Goal: Information Seeking & Learning: Compare options

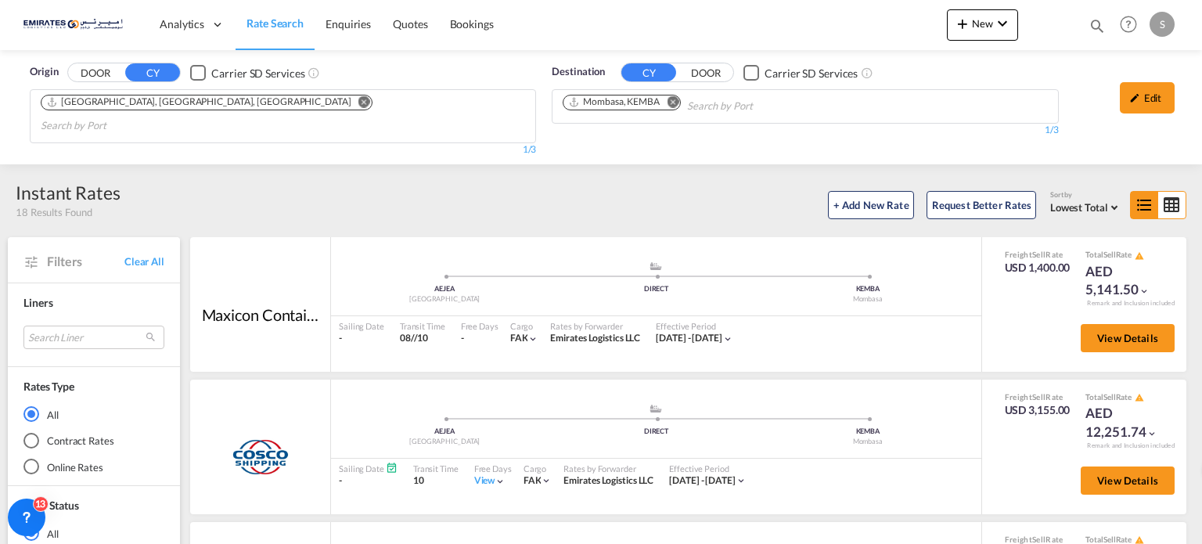
click at [673, 96] on md-icon "Remove" at bounding box center [673, 102] width 12 height 12
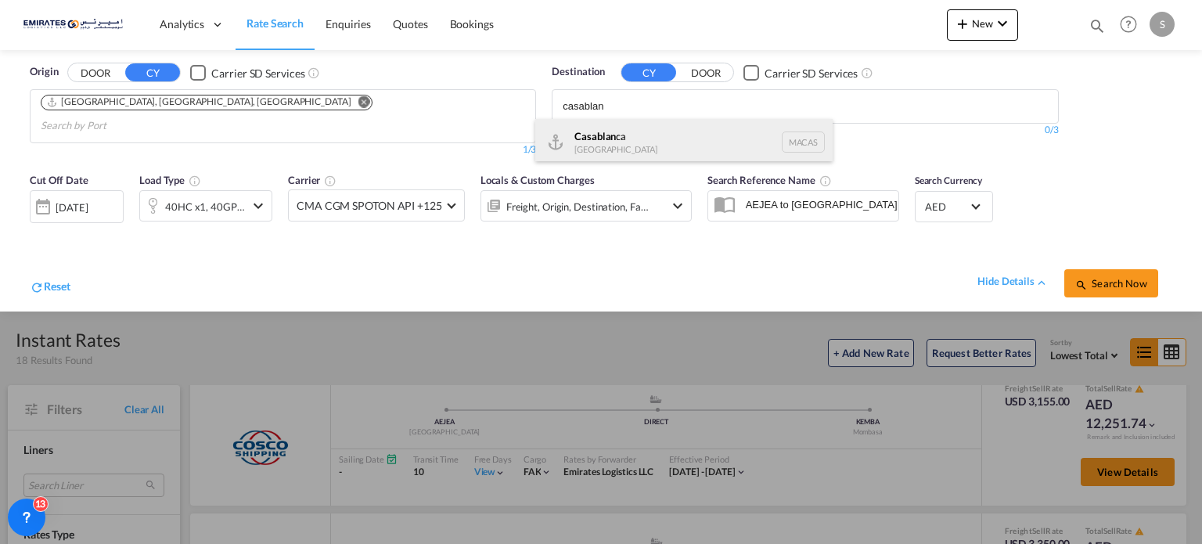
type input "casablan"
click at [589, 150] on div "Casablan ca [GEOGRAPHIC_DATA] [GEOGRAPHIC_DATA]" at bounding box center [683, 142] width 297 height 47
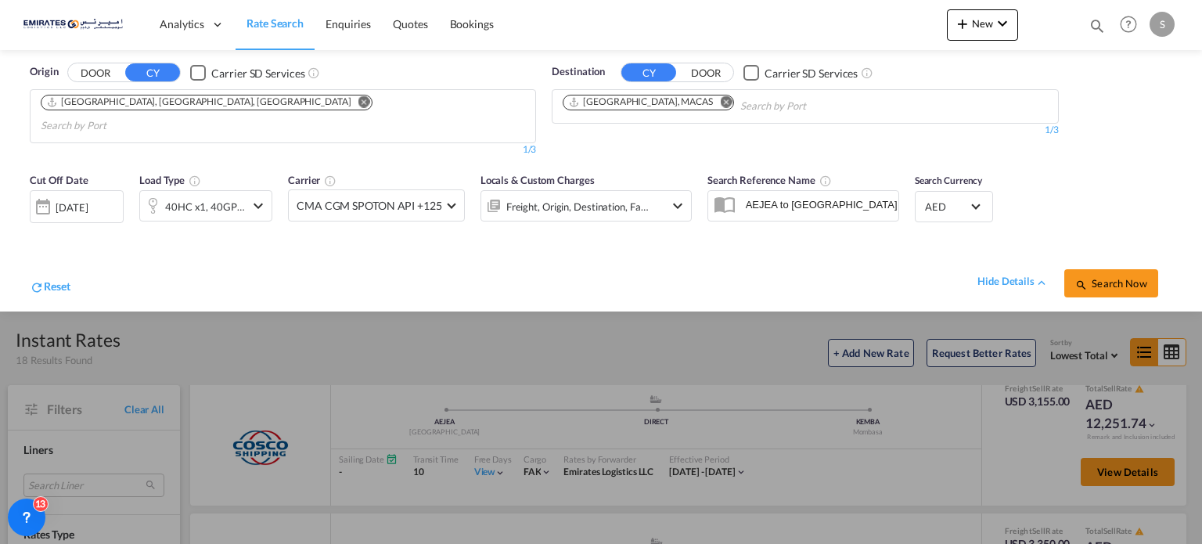
click at [1120, 269] on button "Search Now" at bounding box center [1112, 283] width 94 height 28
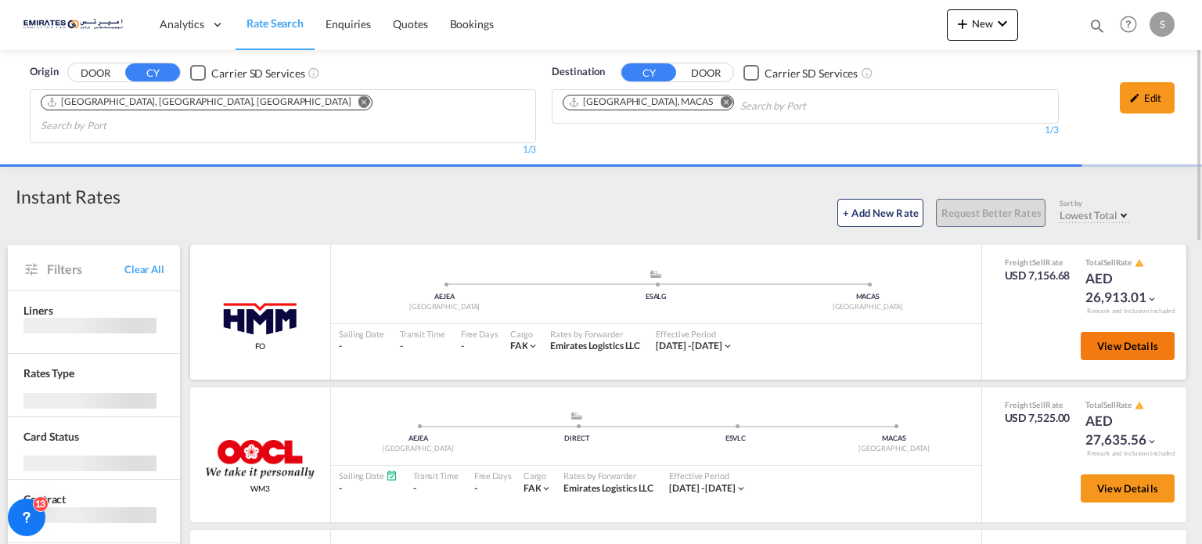
click at [1127, 340] on span "View Details" at bounding box center [1128, 346] width 61 height 13
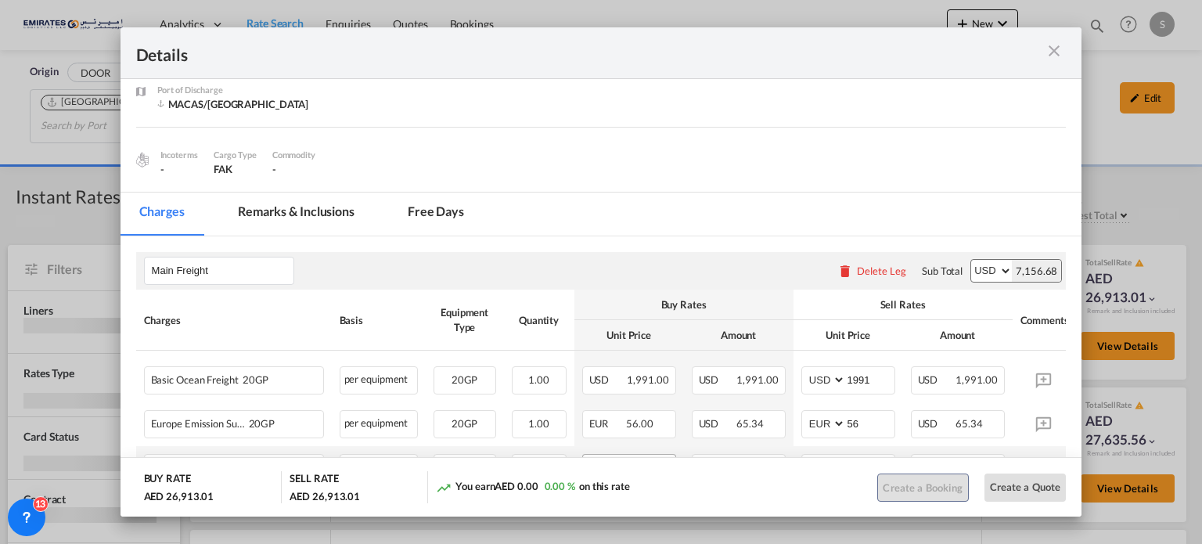
scroll to position [313, 0]
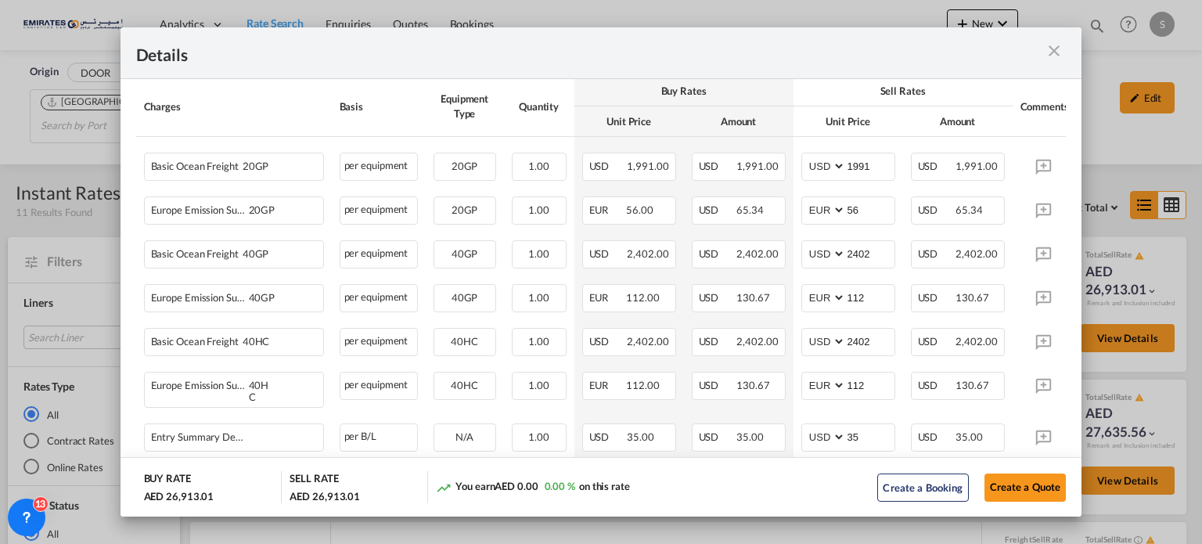
click at [1051, 46] on md-icon "icon-close m-3 fg-AAA8AD cursor" at bounding box center [1054, 50] width 19 height 19
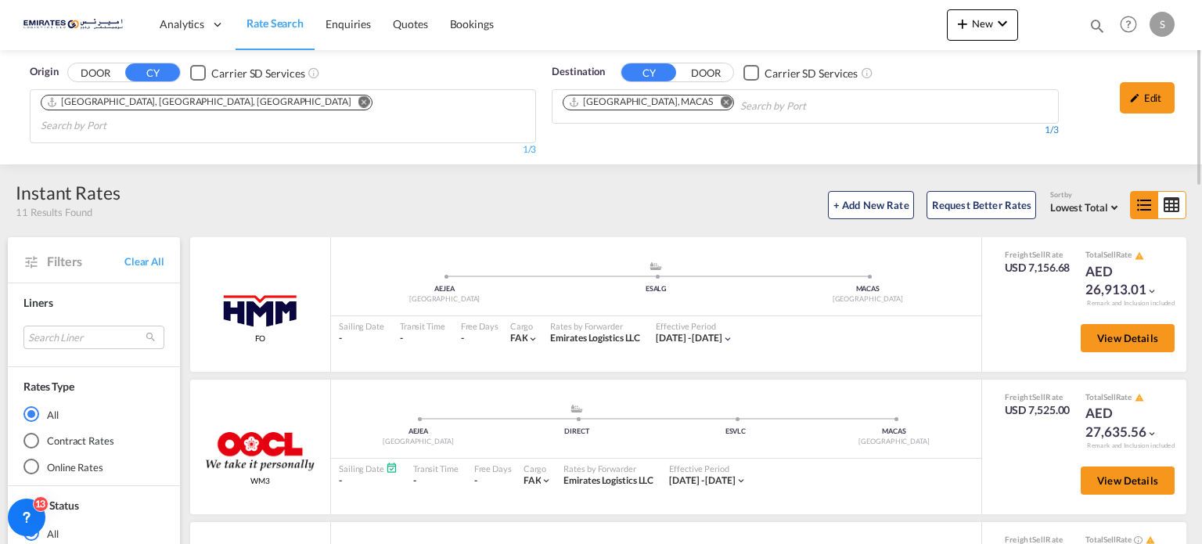
scroll to position [157, 0]
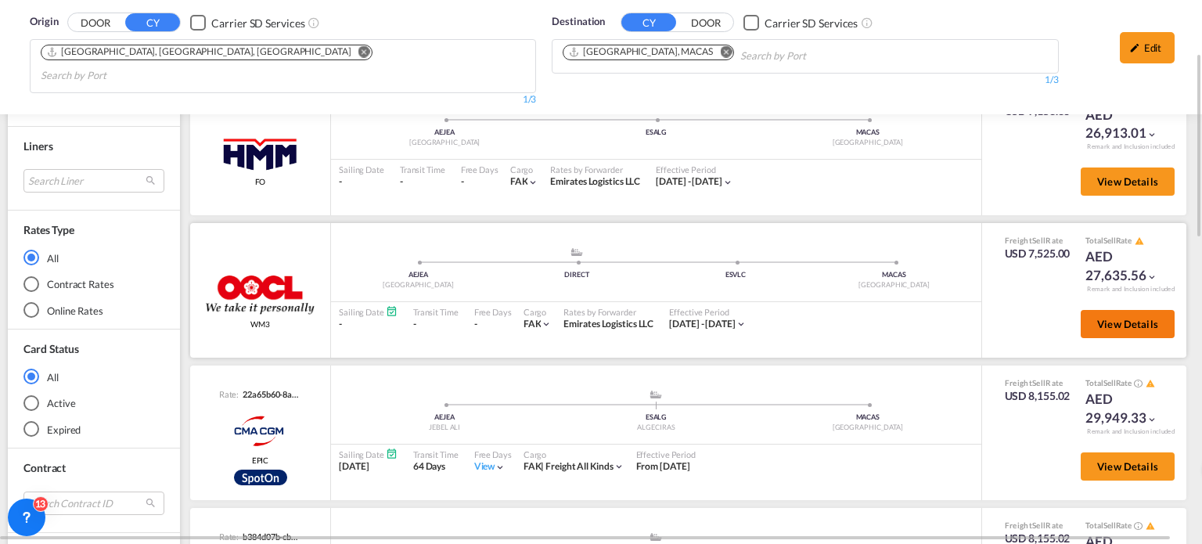
click at [1098, 318] on span "View Details" at bounding box center [1128, 324] width 61 height 13
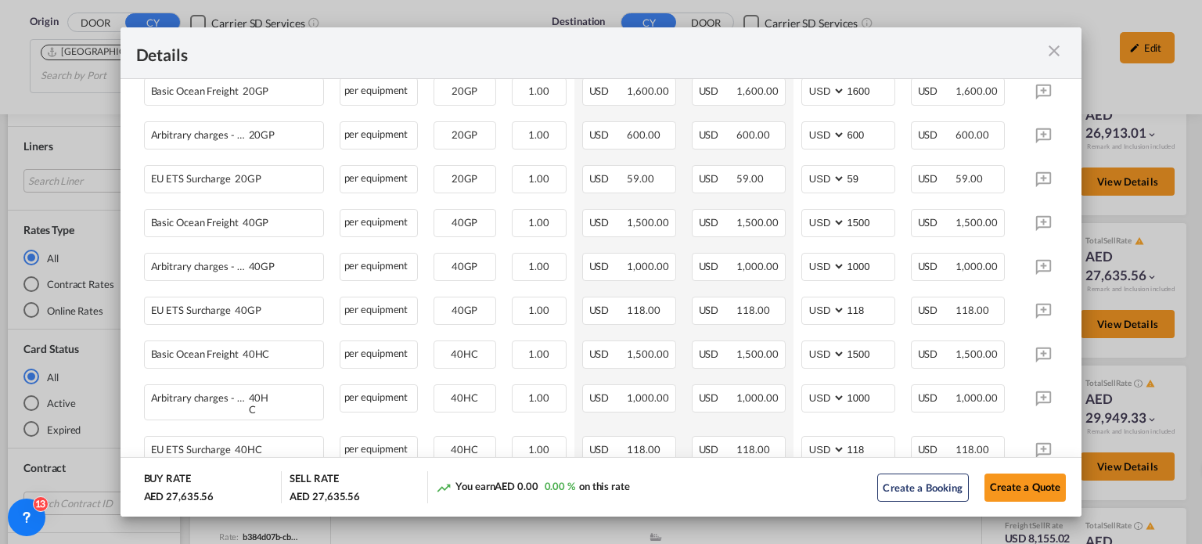
scroll to position [470, 0]
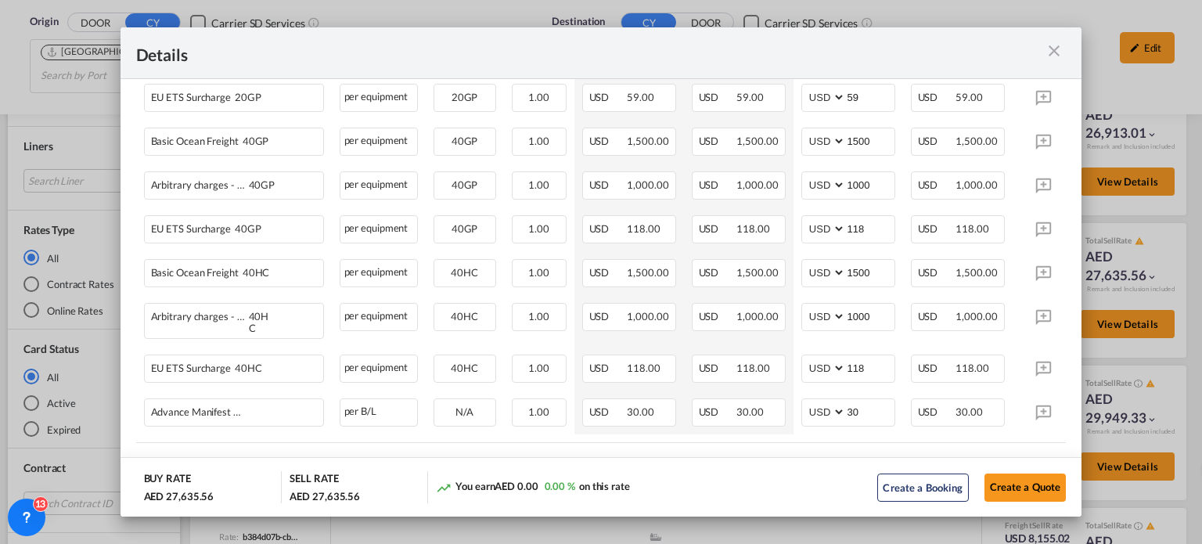
click at [1054, 58] on md-icon "icon-close m-3 fg-AAA8AD cursor" at bounding box center [1054, 50] width 19 height 19
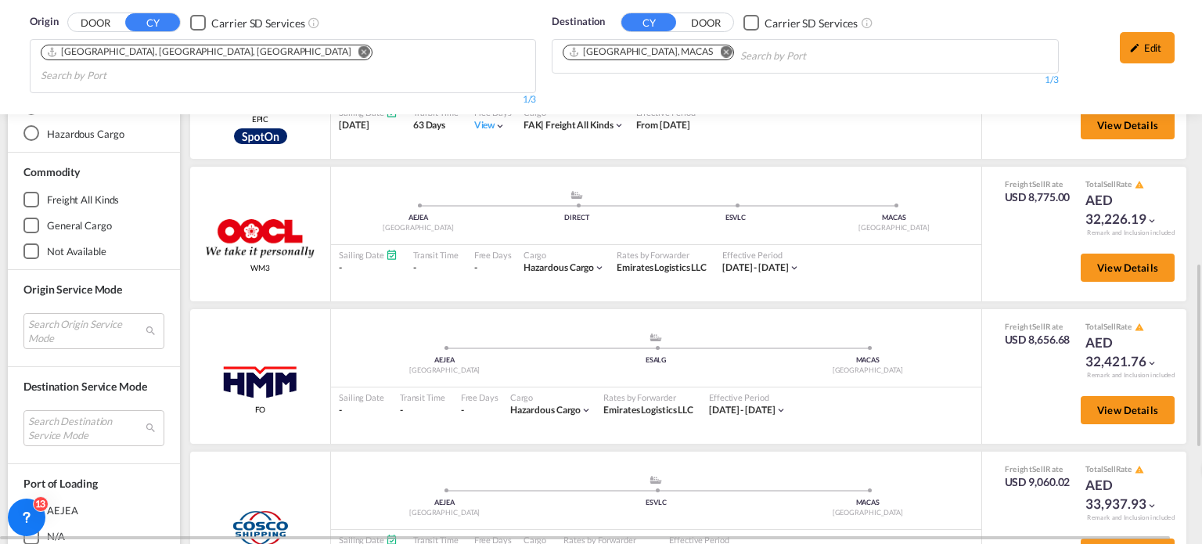
scroll to position [939, 0]
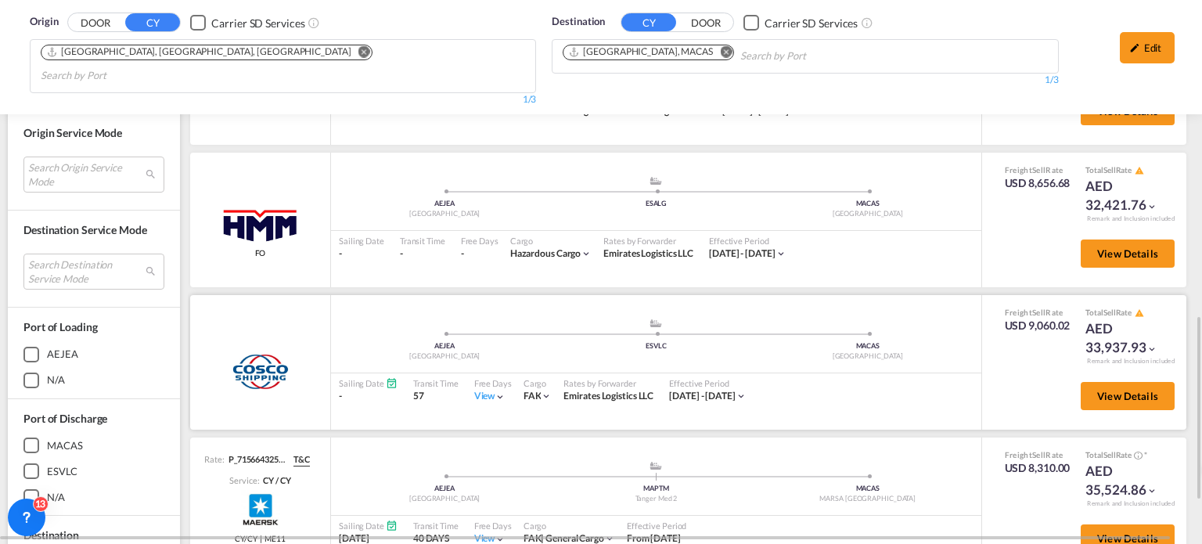
click at [486, 390] on div "View" at bounding box center [490, 396] width 32 height 13
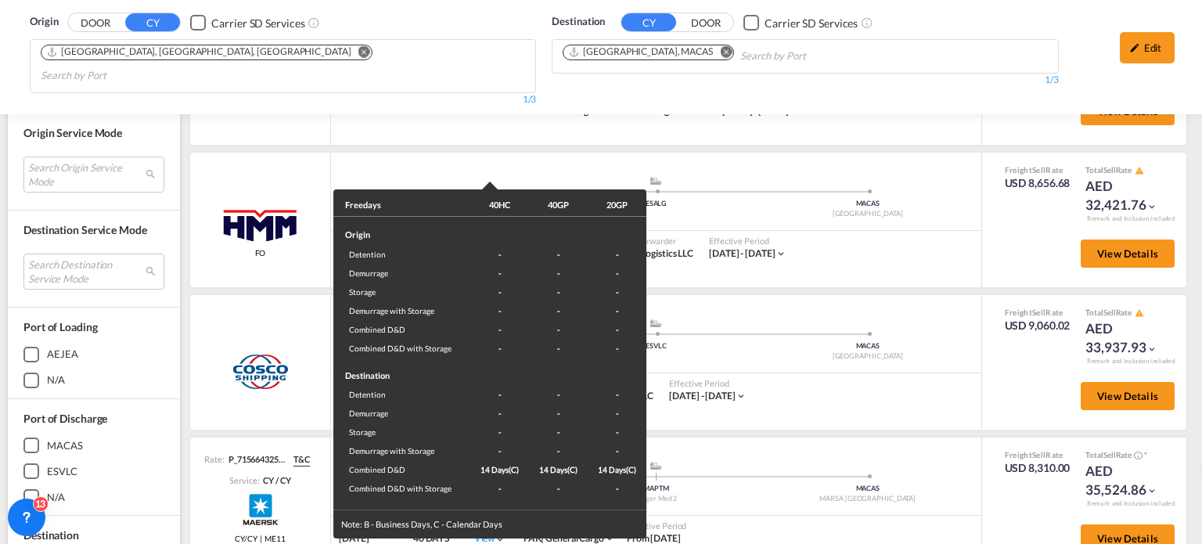
click at [876, 366] on div "Freedays 40HC 40GP 20GP Origin Detention - - - Demurrage - - - Storage - - - De…" at bounding box center [601, 272] width 1202 height 544
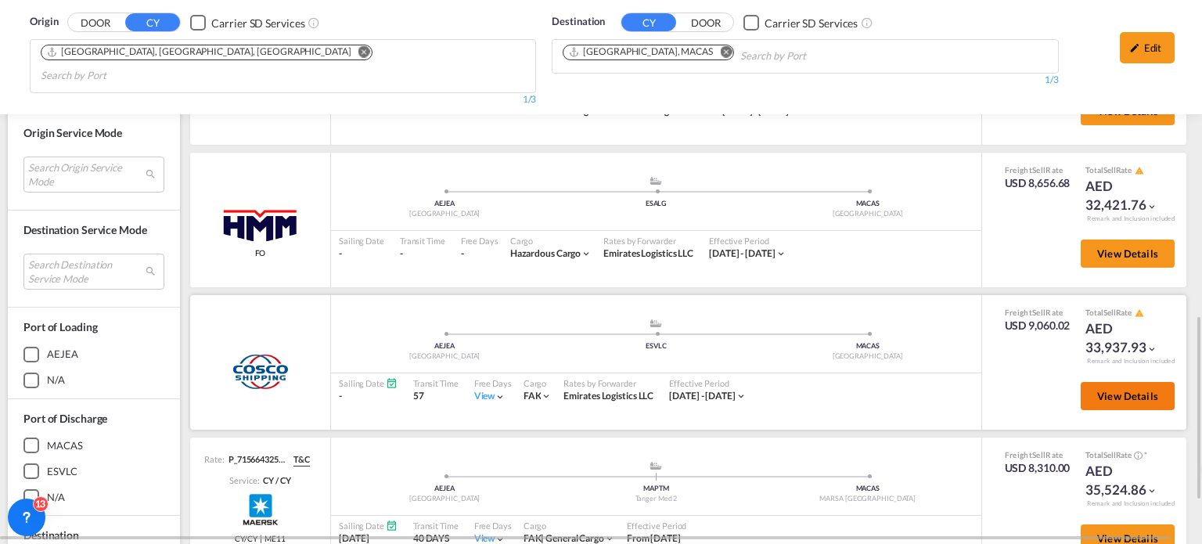
click at [1081, 382] on button "View Details" at bounding box center [1128, 396] width 94 height 28
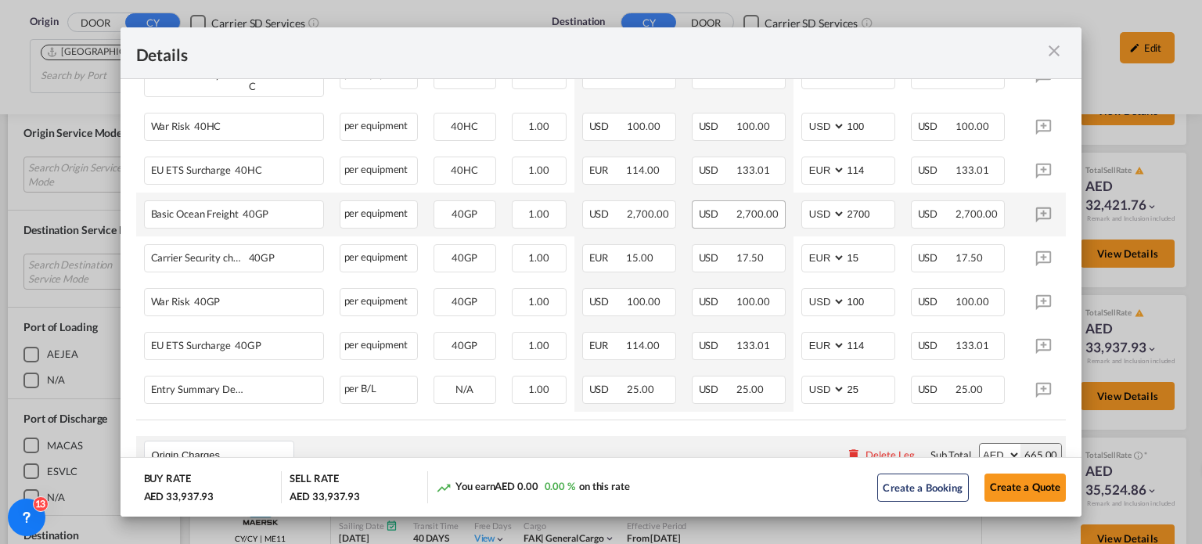
scroll to position [626, 0]
click at [1061, 49] on md-icon "icon-close m-3 fg-AAA8AD cursor" at bounding box center [1054, 50] width 19 height 19
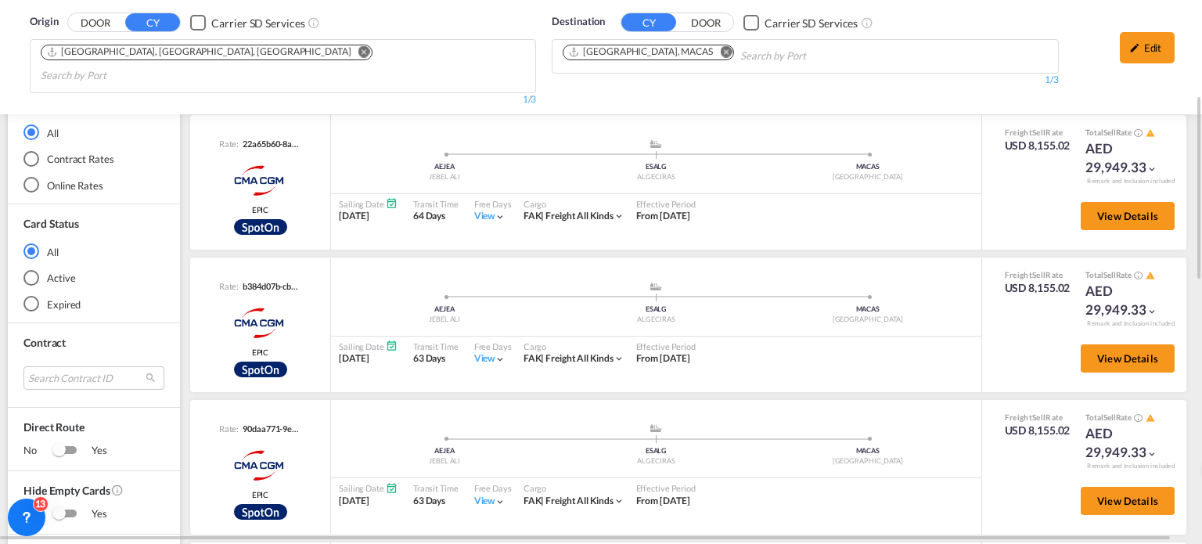
scroll to position [0, 0]
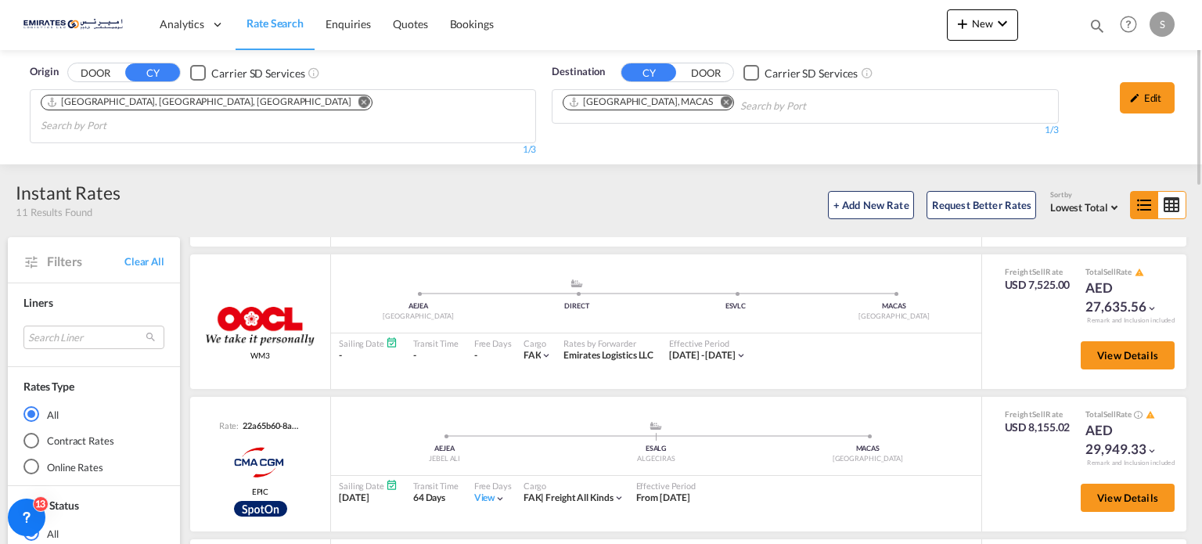
click at [720, 103] on md-icon "Remove" at bounding box center [726, 102] width 12 height 12
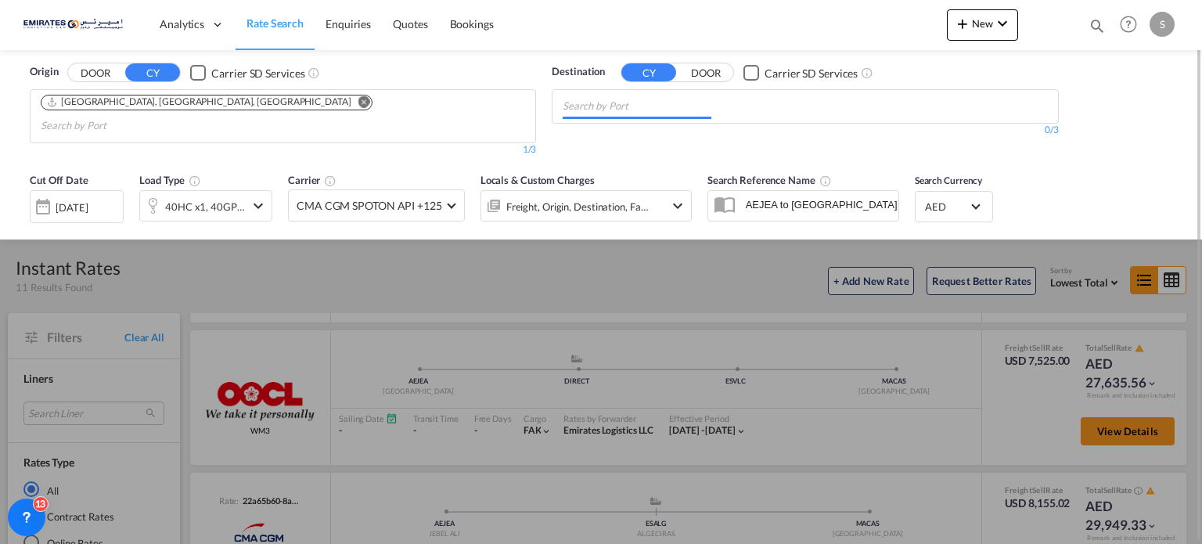
click at [680, 103] on input "Chips input." at bounding box center [637, 106] width 149 height 25
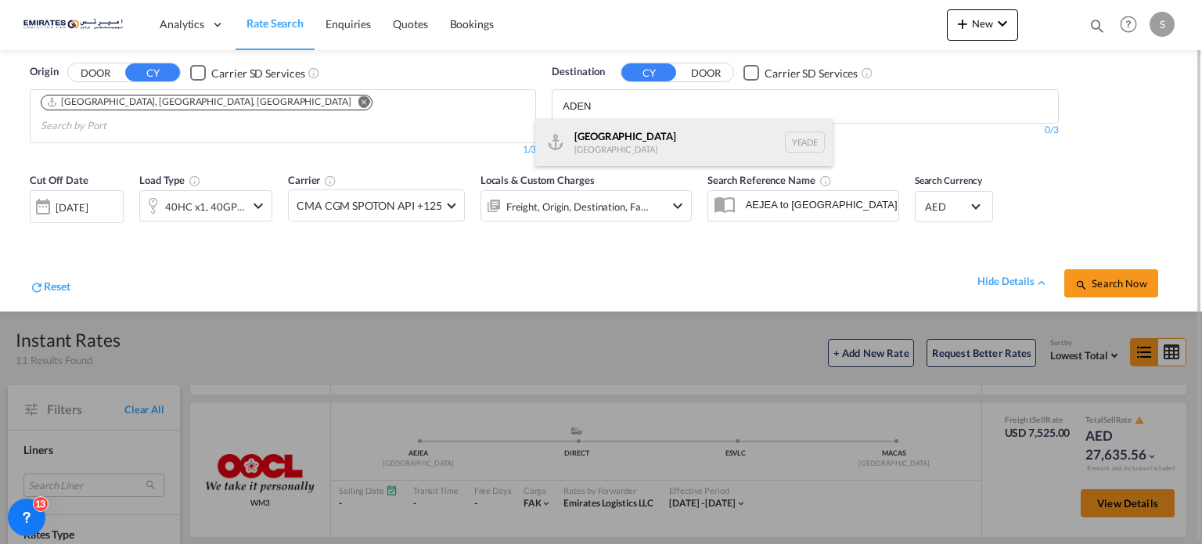
type input "ADEN"
click at [582, 156] on div "Aden [GEOGRAPHIC_DATA] [GEOGRAPHIC_DATA]" at bounding box center [683, 142] width 297 height 47
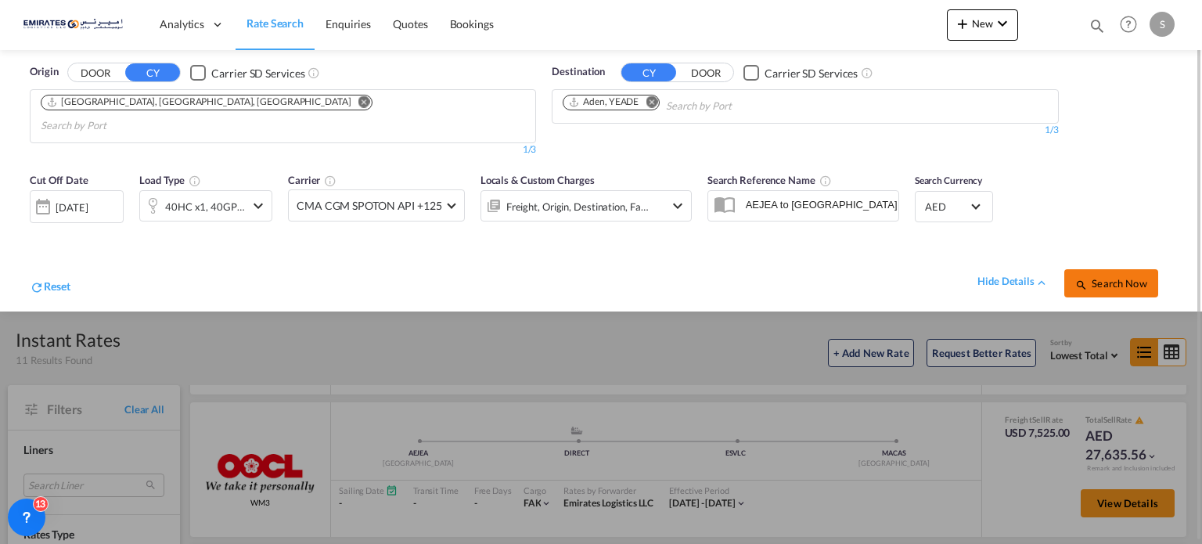
click at [1099, 277] on span "Search Now" at bounding box center [1111, 283] width 71 height 13
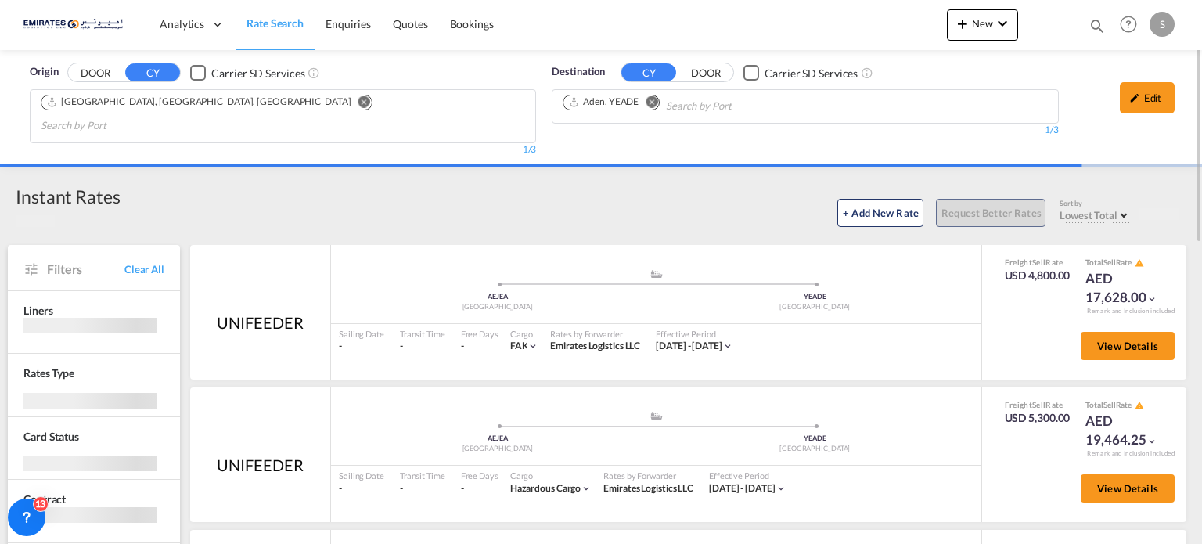
click at [652, 109] on button "Remove" at bounding box center [647, 104] width 23 height 16
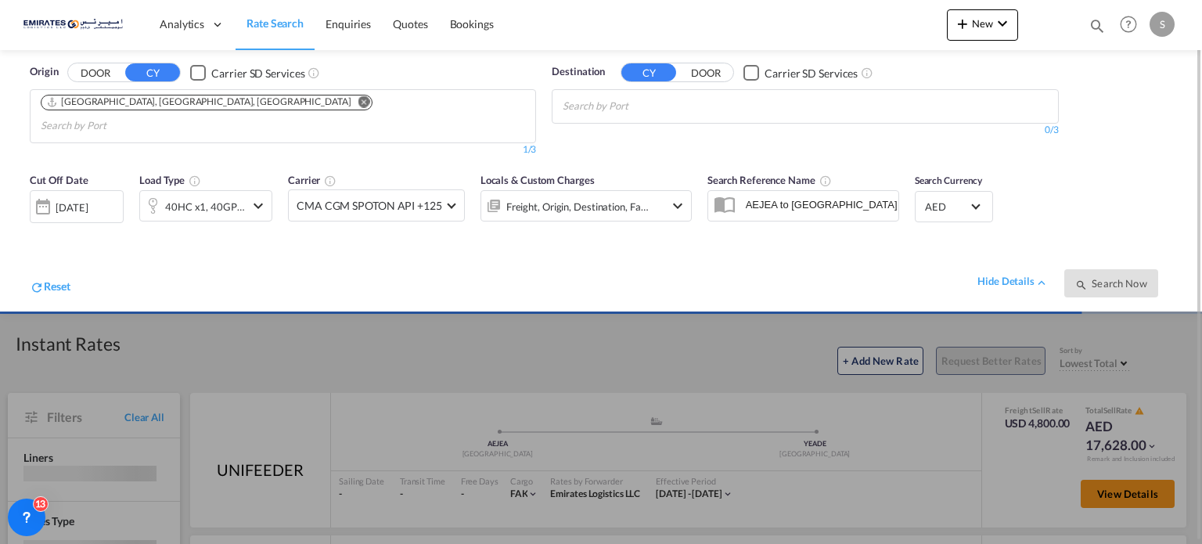
click at [652, 109] on body "Analytics Dashboard Rate Search Enquiries Quotes Bookings" at bounding box center [601, 272] width 1202 height 544
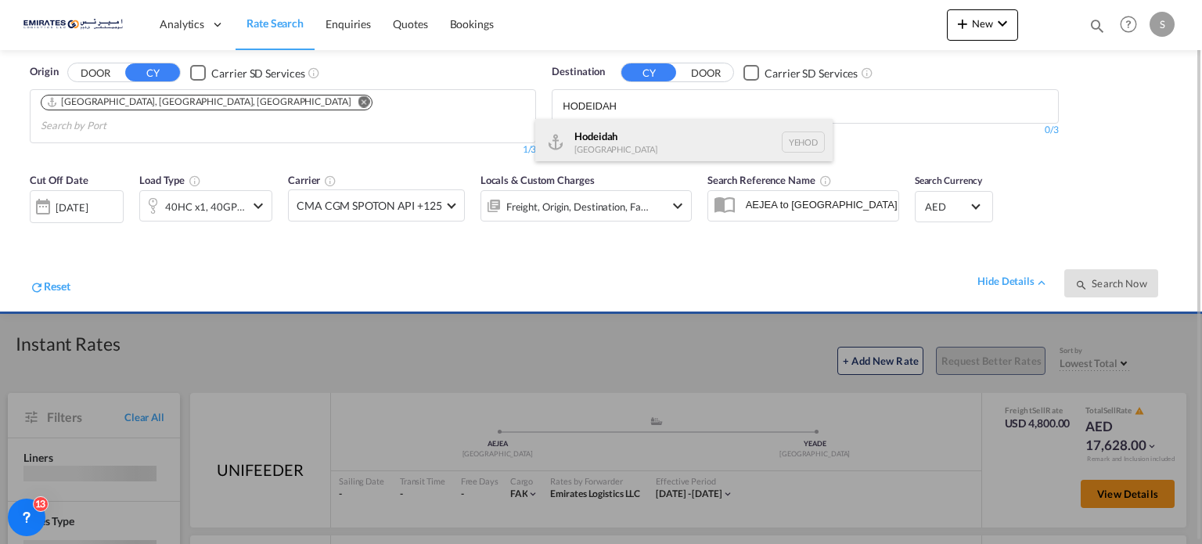
type input "HODEIDAH"
click at [594, 146] on div "[GEOGRAPHIC_DATA] [GEOGRAPHIC_DATA] YEHOD" at bounding box center [683, 142] width 297 height 47
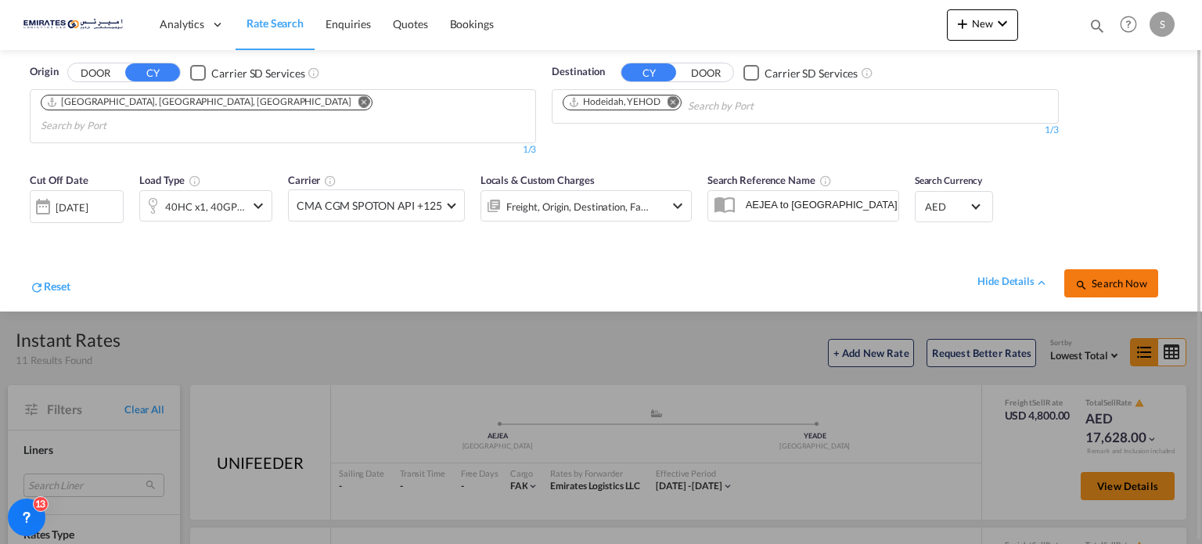
click at [1090, 269] on button "Search Now" at bounding box center [1112, 283] width 94 height 28
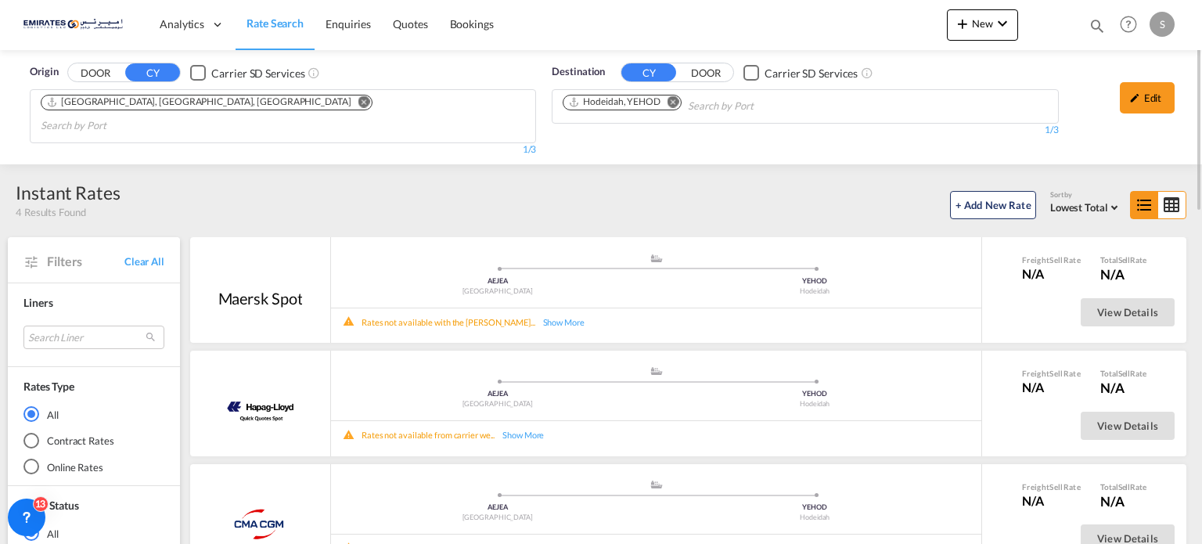
click at [670, 103] on md-icon "Remove" at bounding box center [674, 102] width 12 height 12
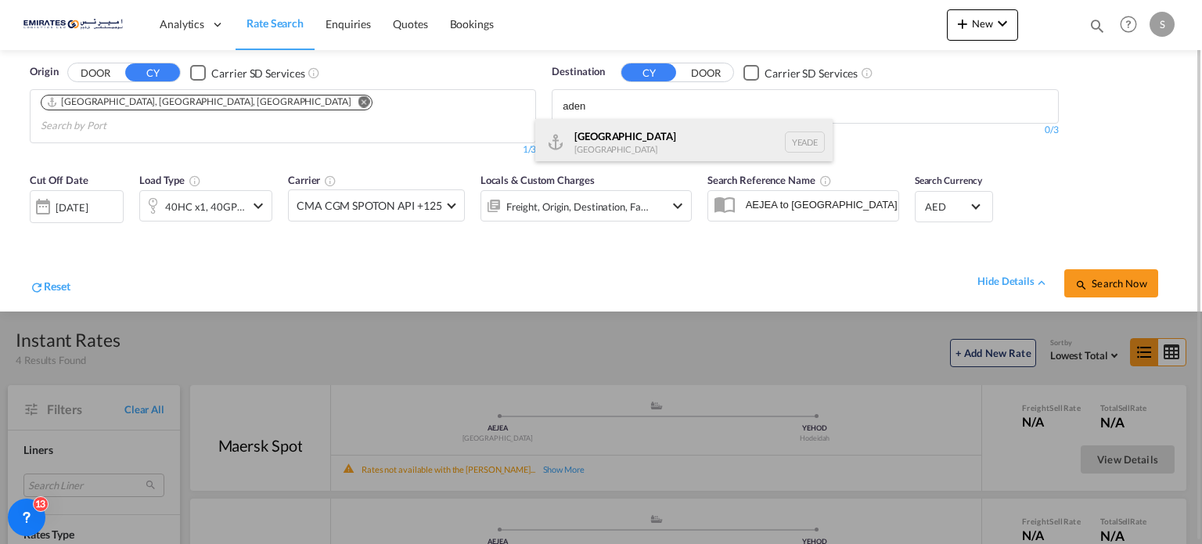
type input "aden"
click at [598, 139] on div "Aden [GEOGRAPHIC_DATA] [GEOGRAPHIC_DATA]" at bounding box center [683, 142] width 297 height 47
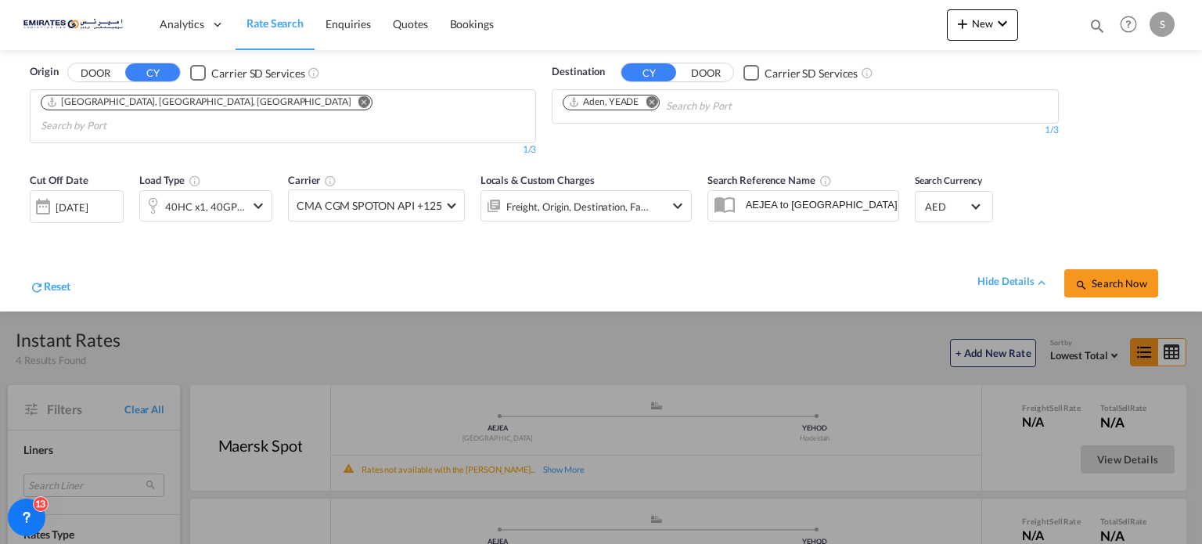
click at [1116, 277] on span "Search Now" at bounding box center [1111, 283] width 71 height 13
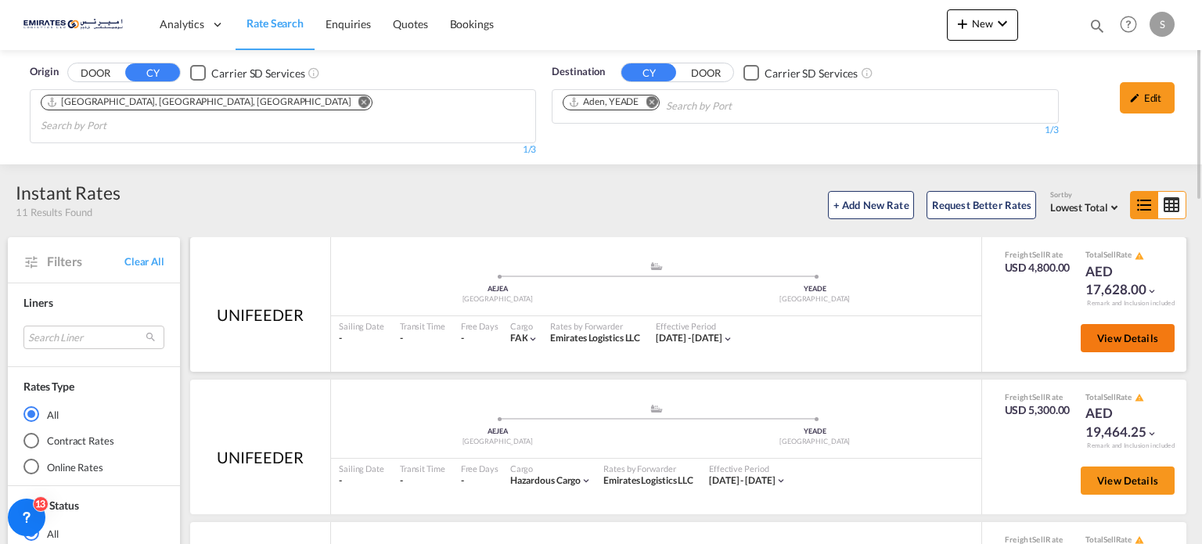
click at [1098, 332] on span "View Details" at bounding box center [1128, 338] width 61 height 13
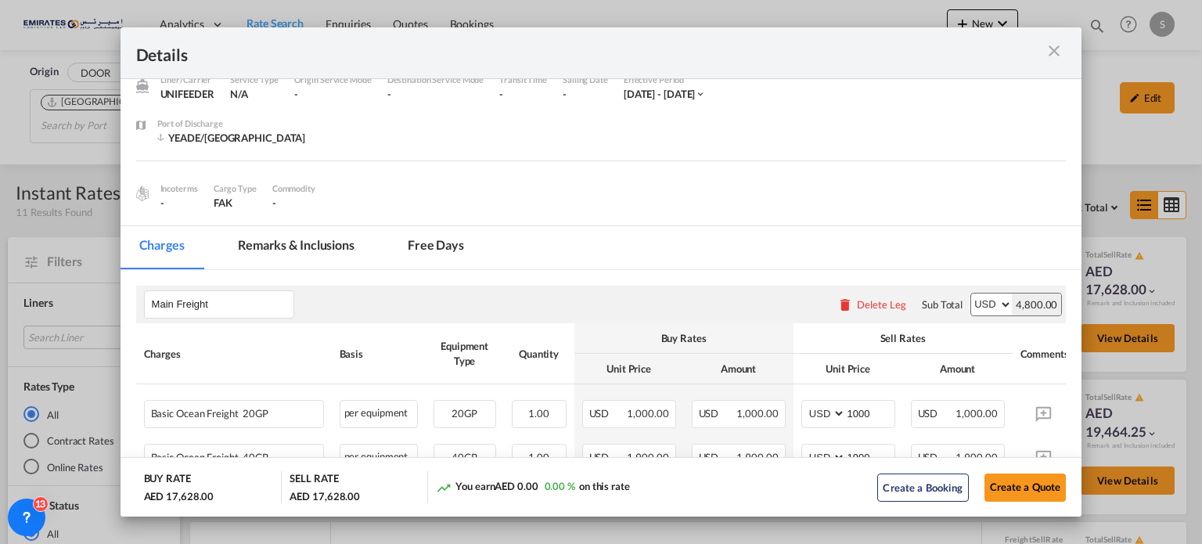
scroll to position [157, 0]
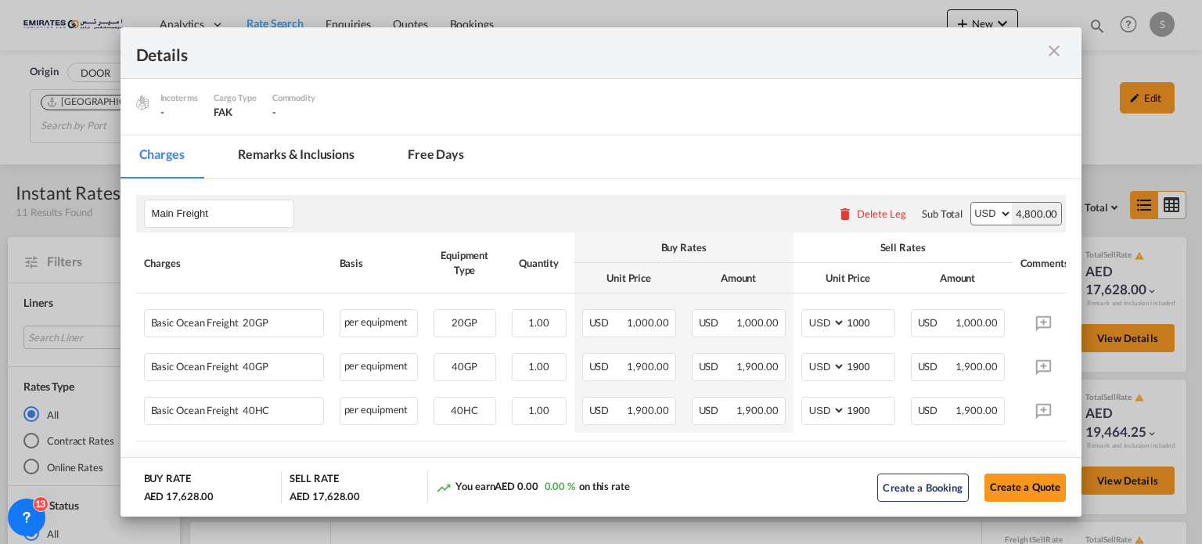
click at [1055, 52] on md-icon "icon-close m-3 fg-AAA8AD cursor" at bounding box center [1054, 50] width 19 height 19
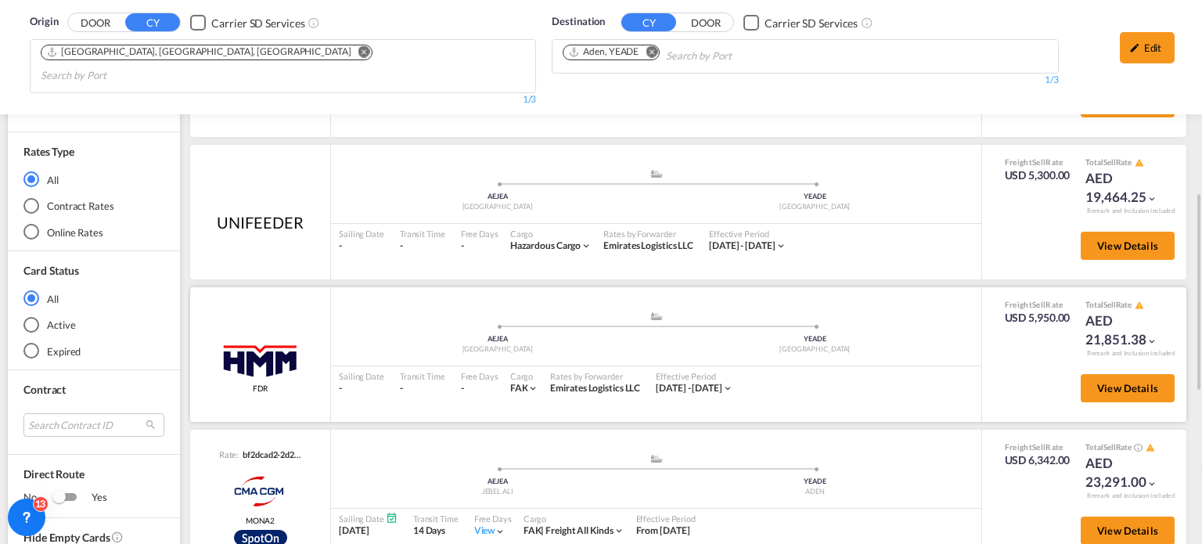
scroll to position [313, 0]
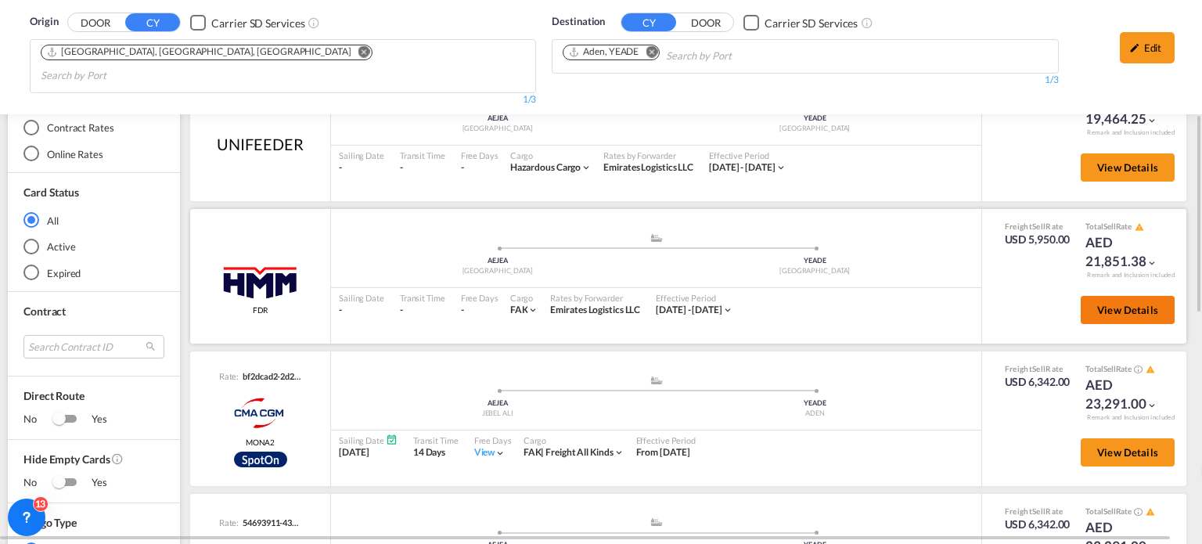
click at [1098, 304] on span "View Details" at bounding box center [1128, 310] width 61 height 13
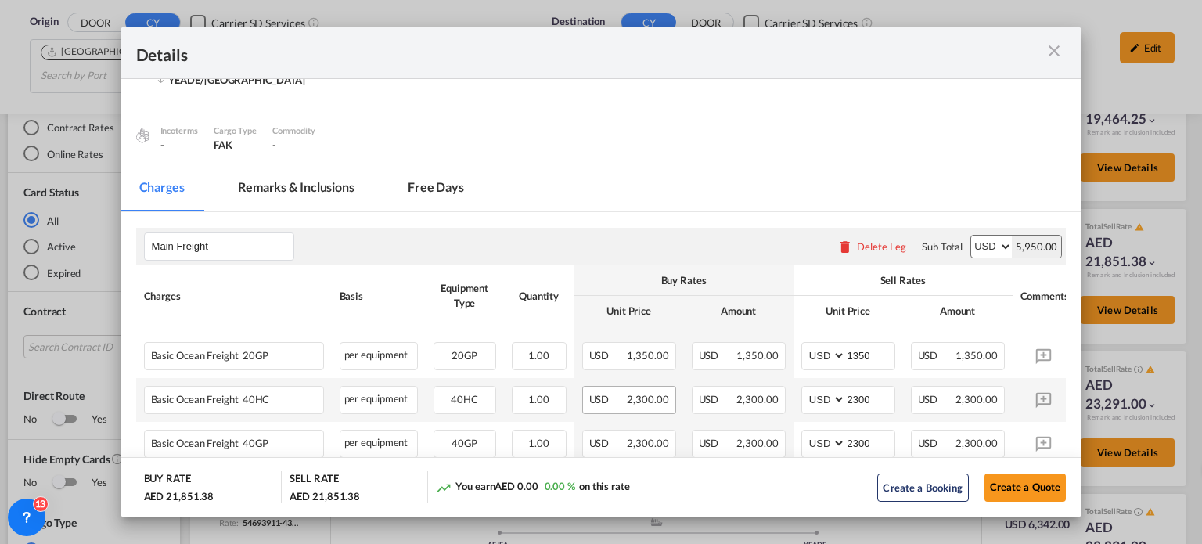
scroll to position [219, 0]
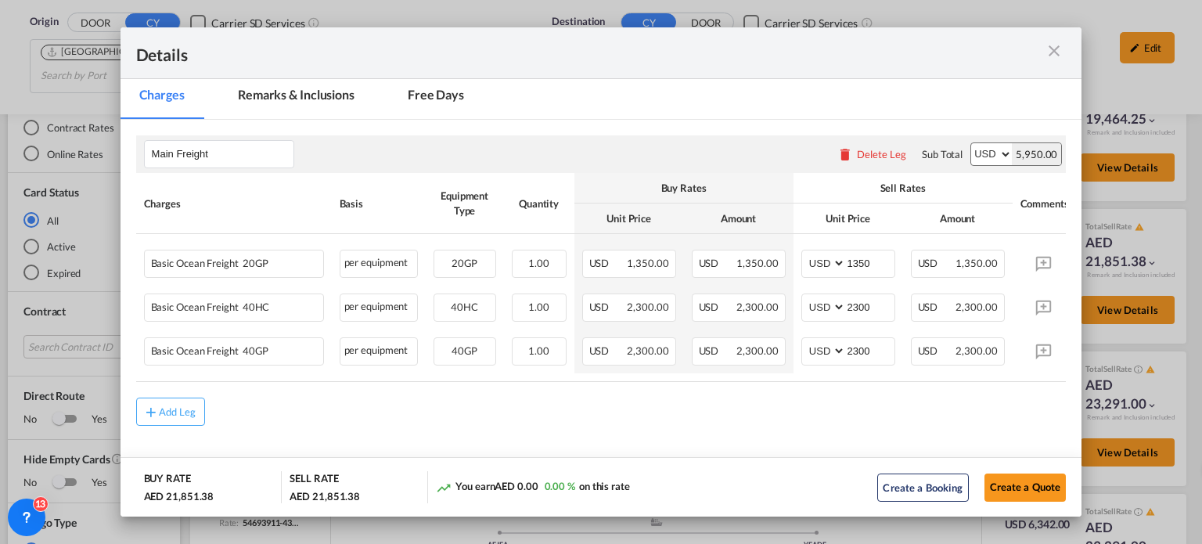
click at [1055, 59] on md-icon "icon-close m-3 fg-AAA8AD cursor" at bounding box center [1054, 50] width 19 height 19
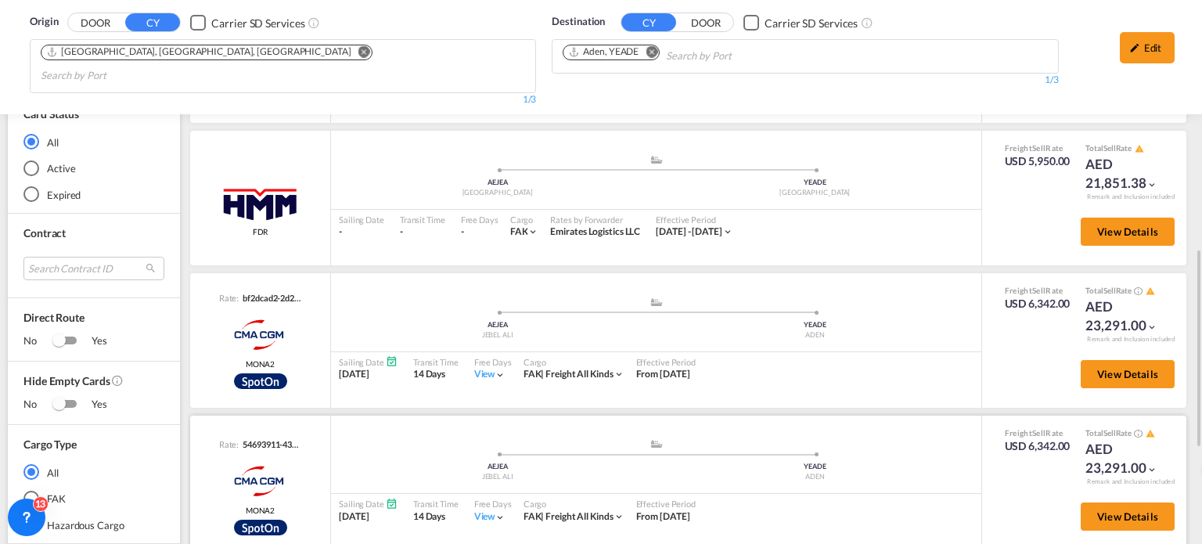
scroll to position [626, 0]
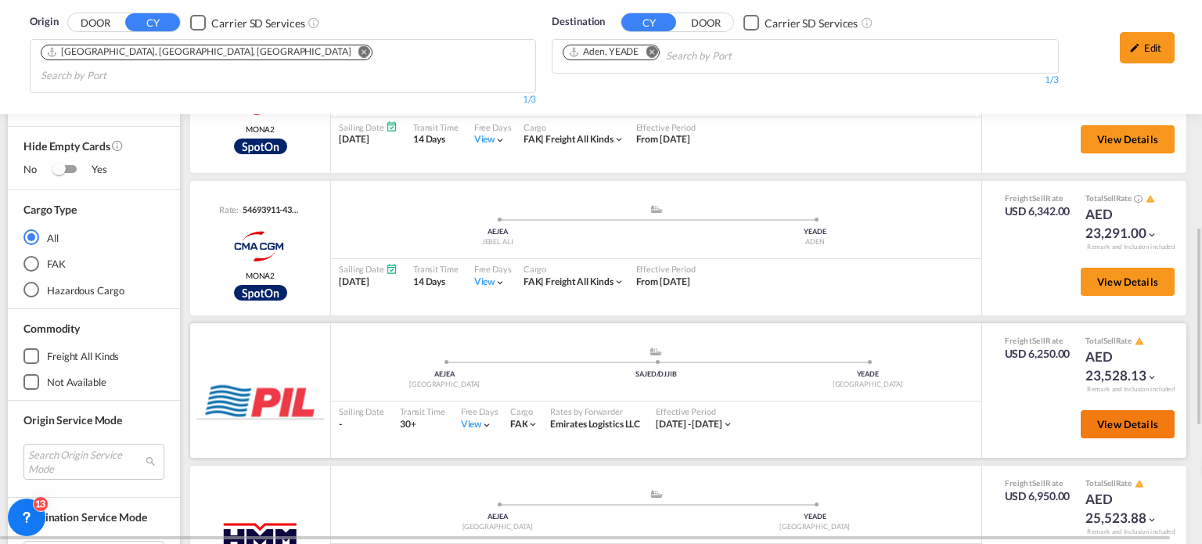
click at [1096, 410] on button "View Details" at bounding box center [1128, 424] width 94 height 28
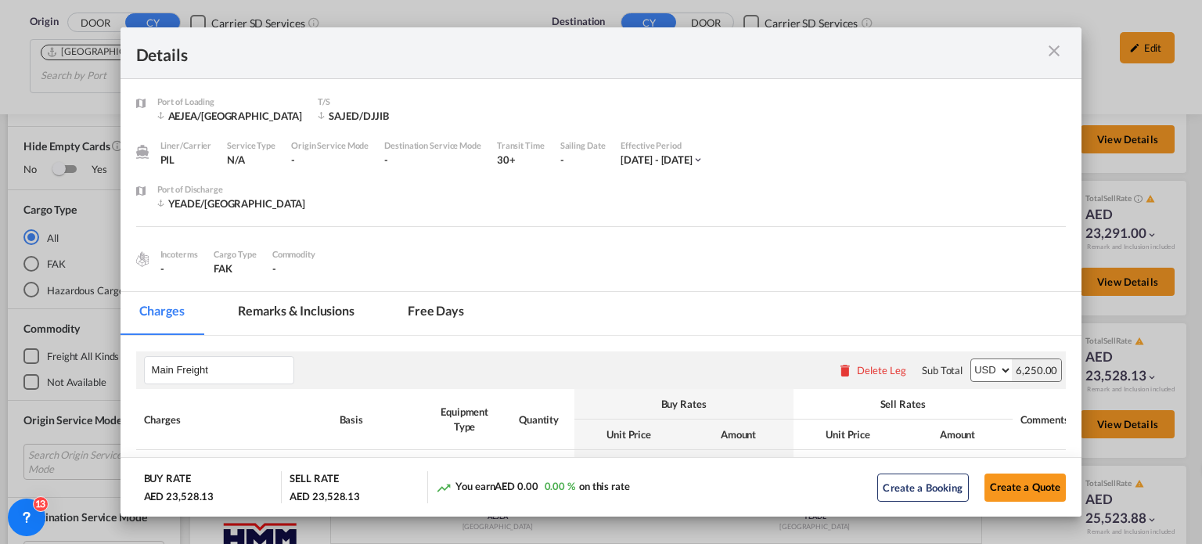
scroll to position [235, 0]
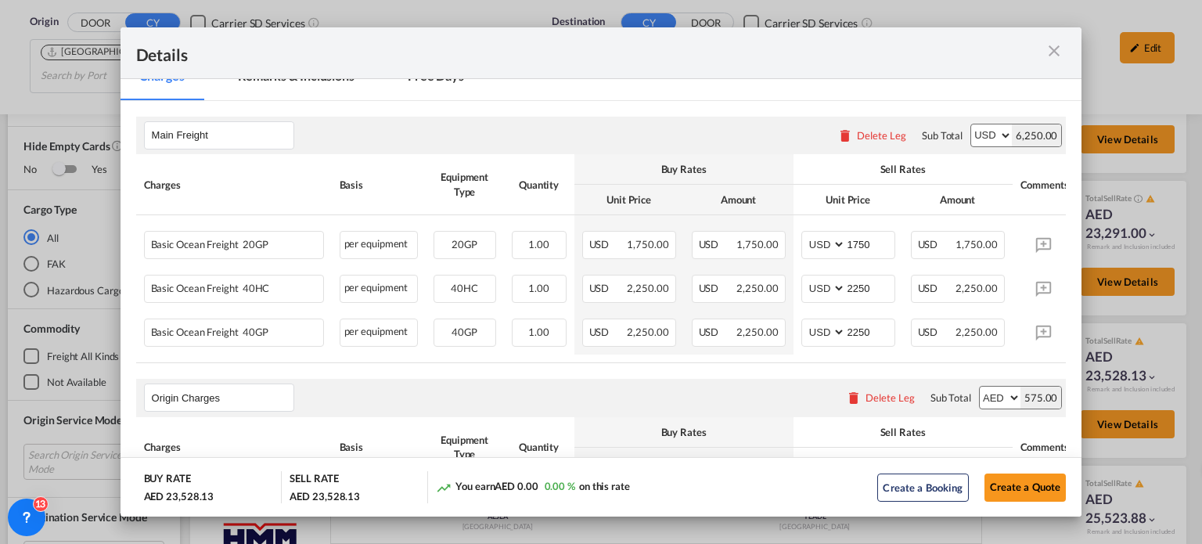
click at [1040, 55] on div "Port of ..." at bounding box center [1020, 53] width 93 height 20
click at [1047, 55] on md-icon "icon-close m-3 fg-AAA8AD cursor" at bounding box center [1054, 50] width 19 height 19
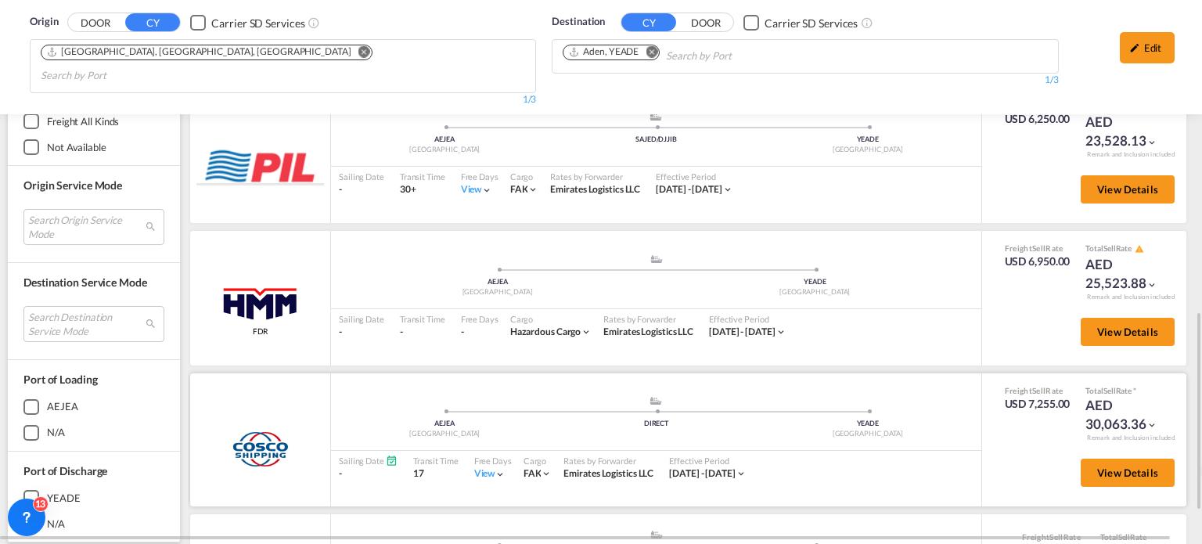
scroll to position [948, 0]
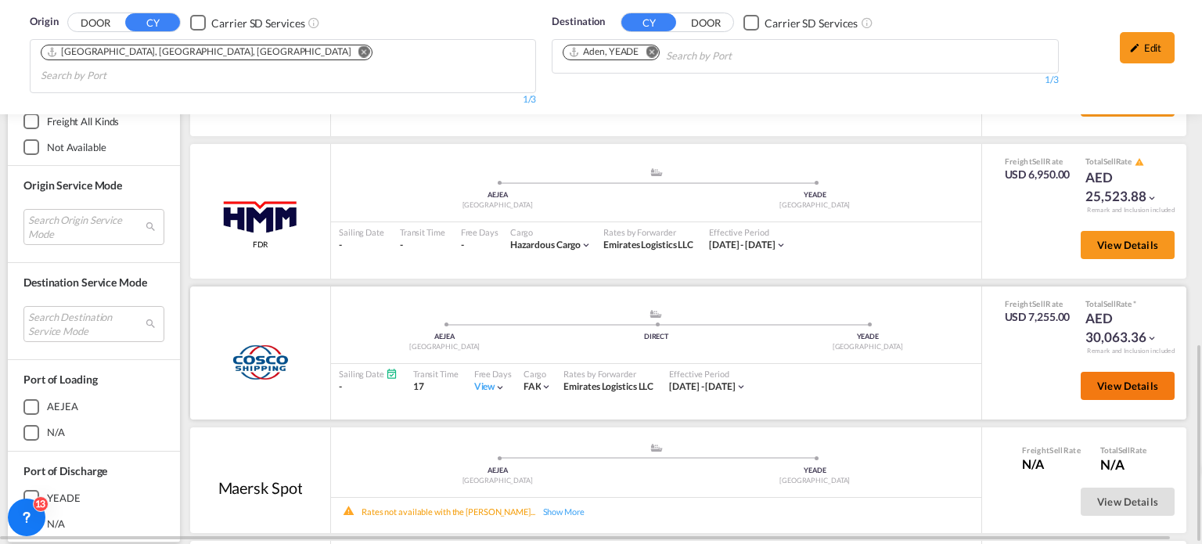
click at [1103, 380] on span "View Details" at bounding box center [1128, 386] width 61 height 13
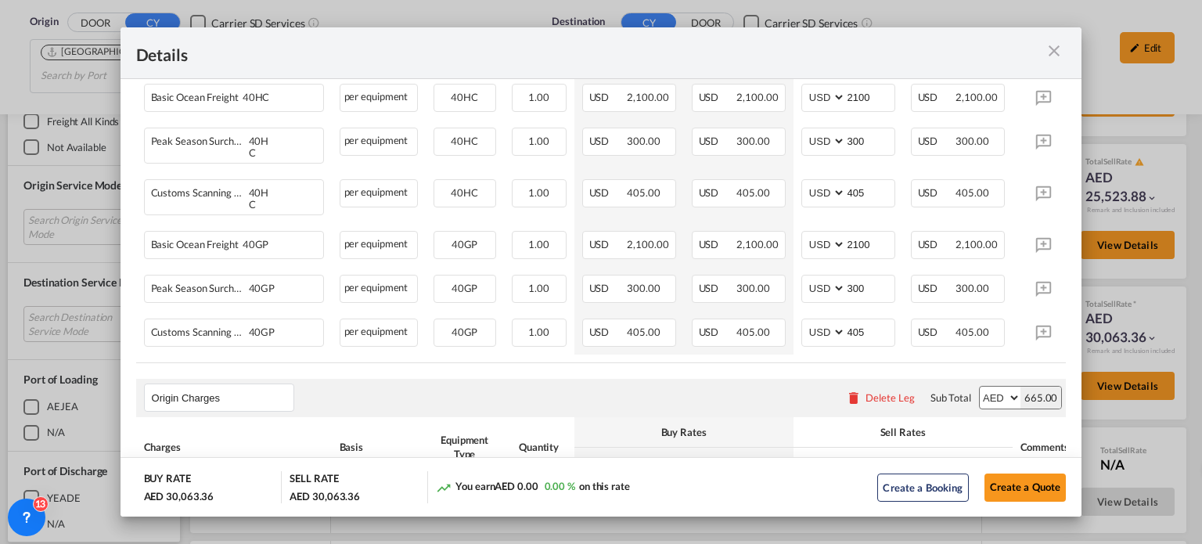
scroll to position [548, 0]
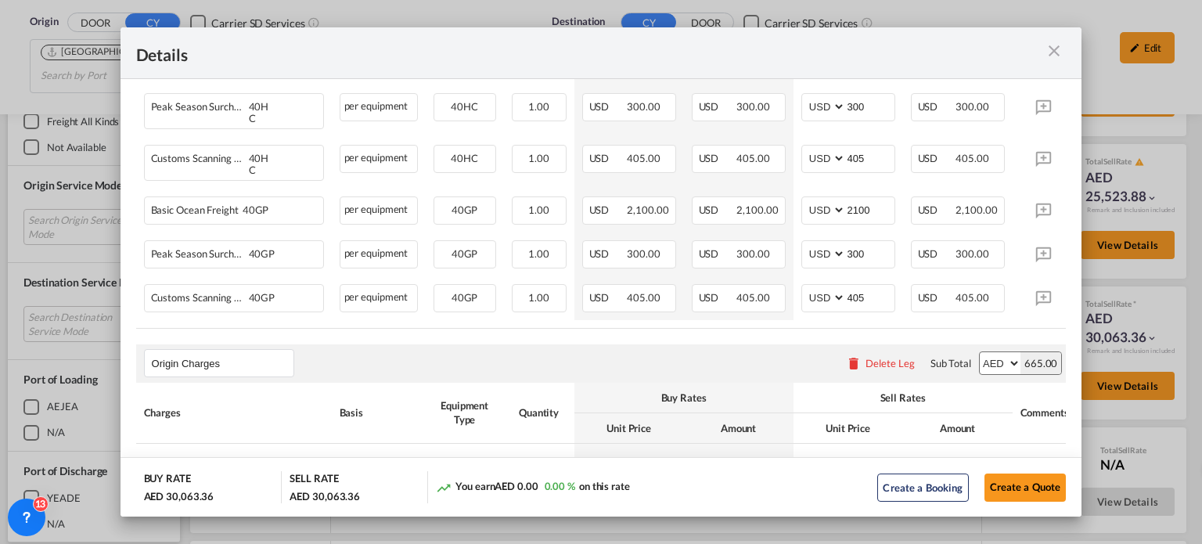
click at [1054, 56] on md-icon "icon-close m-3 fg-AAA8AD cursor" at bounding box center [1054, 50] width 19 height 19
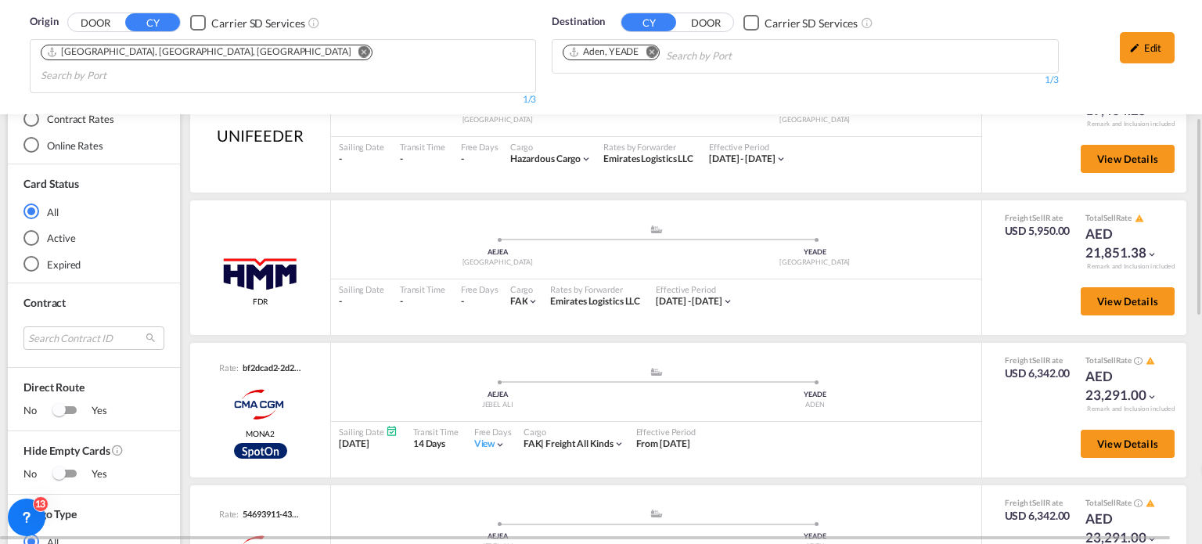
scroll to position [9, 0]
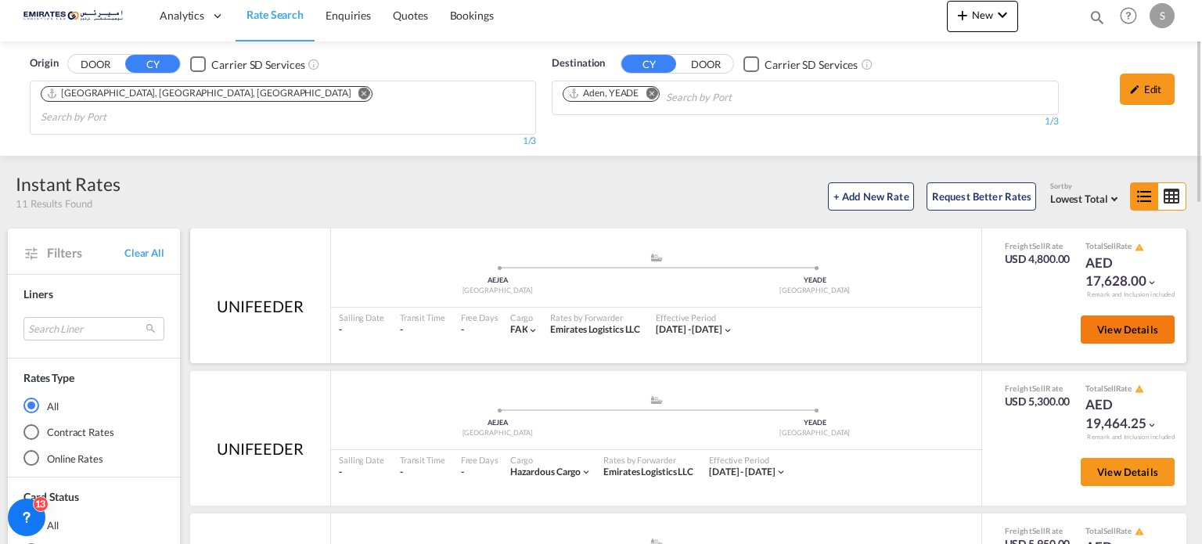
click at [1121, 323] on span "View Details" at bounding box center [1128, 329] width 61 height 13
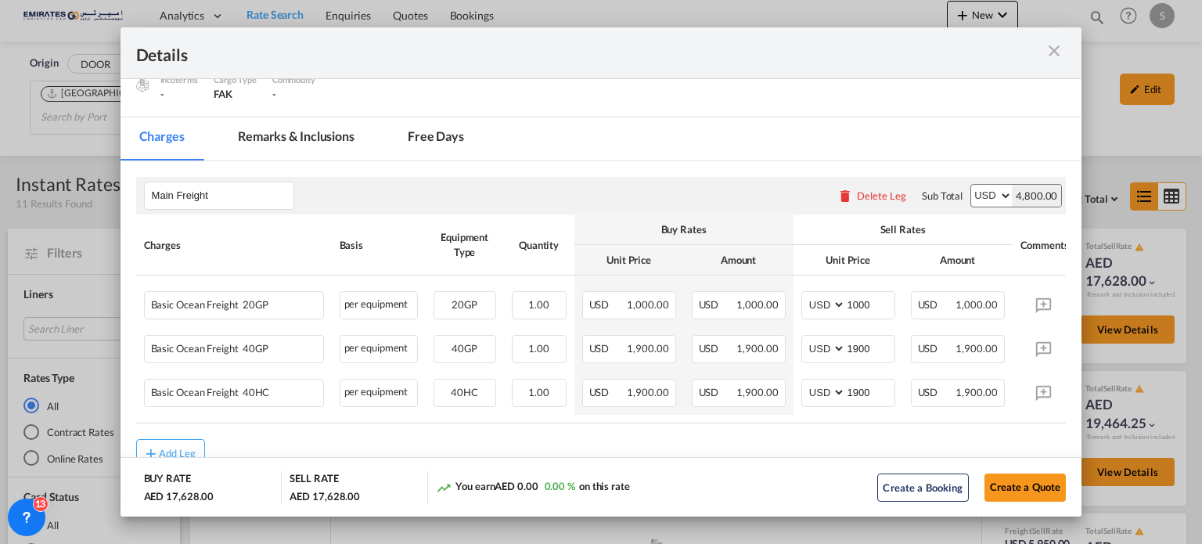
scroll to position [219, 0]
